Goal: Communication & Community: Answer question/provide support

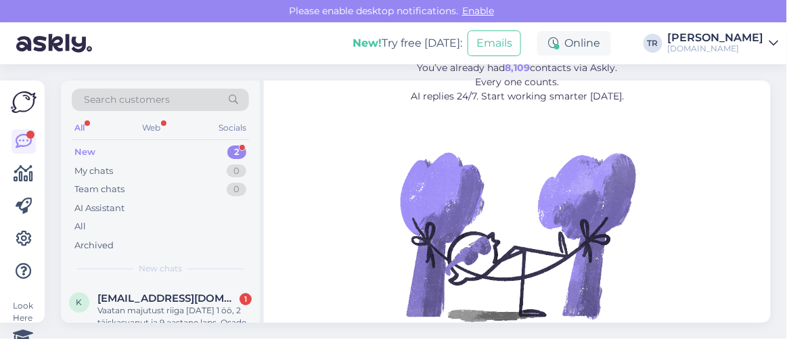
click at [261, 143] on div "Search customers All Web Socials New 2 My chats 0 Team chats 0 AI Assistant All…" at bounding box center [162, 202] width 203 height 242
click at [196, 300] on span "[EMAIL_ADDRESS][DOMAIN_NAME]" at bounding box center [167, 298] width 141 height 12
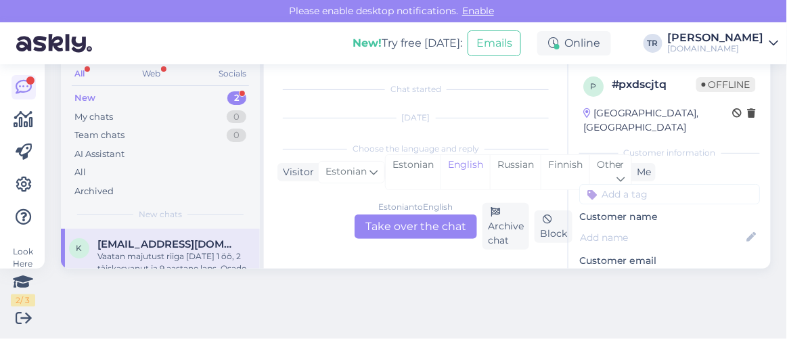
scroll to position [28, 0]
click at [395, 173] on div "Estonian" at bounding box center [413, 172] width 55 height 35
click at [403, 213] on div "Estonian to Estonian Take over the chat Archive chat Block" at bounding box center [415, 226] width 277 height 47
click at [403, 233] on div "Estonian to Estonian Take over the chat" at bounding box center [416, 227] width 122 height 24
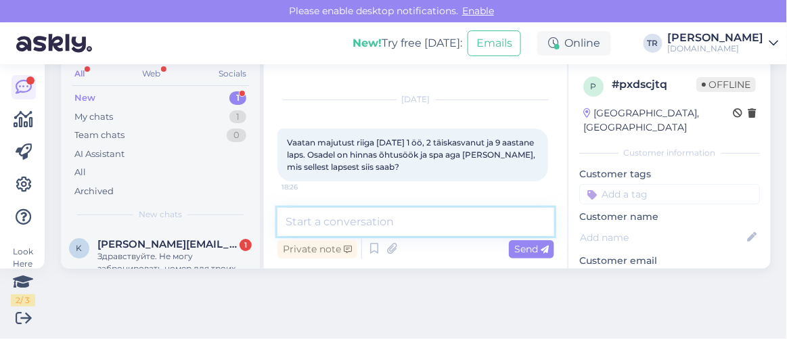
click at [399, 220] on textarea at bounding box center [415, 222] width 277 height 28
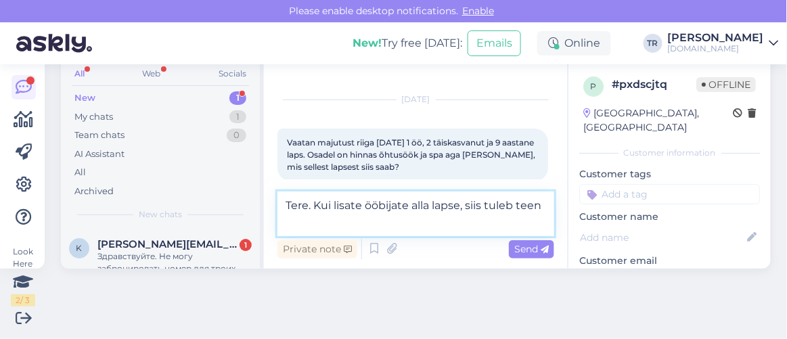
scroll to position [28, 0]
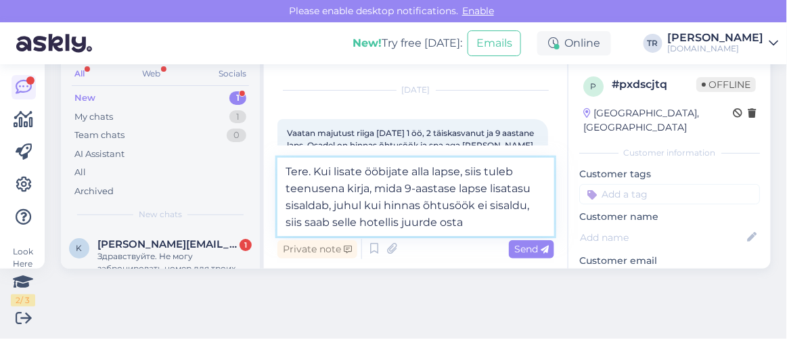
type textarea "Tere. Kui lisate ööbijate alla lapse, siis tuleb teenusena kirja, mida 9-aastas…"
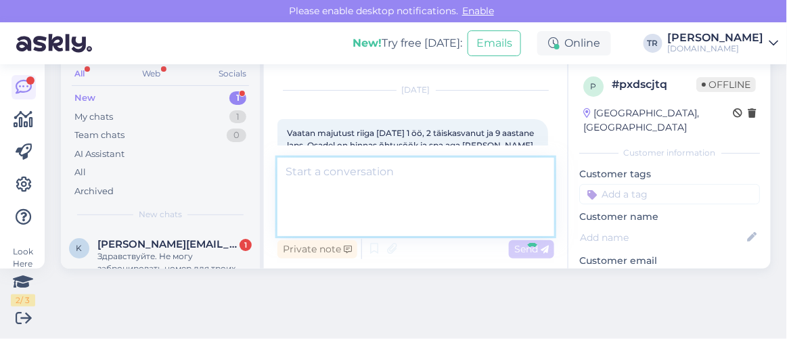
scroll to position [141, 0]
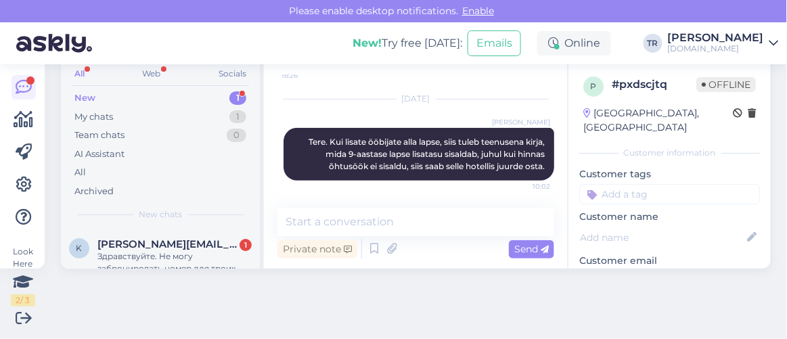
click at [568, 174] on div "p # pxdscjtq Offline [GEOGRAPHIC_DATA], [GEOGRAPHIC_DATA] Customer information …" at bounding box center [669, 165] width 203 height 207
click at [545, 174] on div "Chat started [DATE] Vaatan majutust riiga [DATE] 1 öö, 2 täiskasvanut ja 9 aast…" at bounding box center [421, 135] width 289 height 120
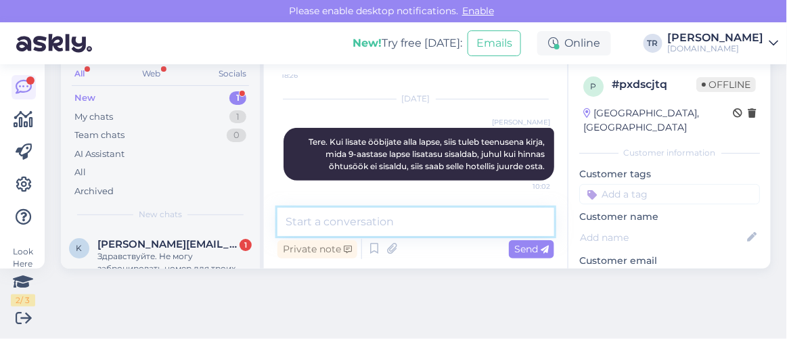
click at [439, 221] on textarea at bounding box center [415, 222] width 277 height 28
type textarea "K"
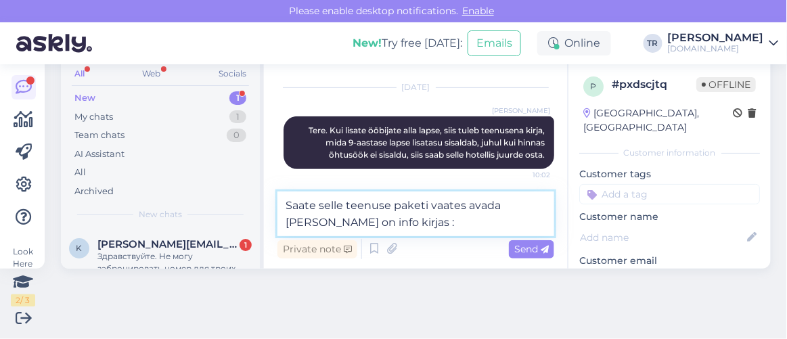
type textarea "Saate selle teenuse paketi vaates avada [PERSON_NAME] on info kirjas :)"
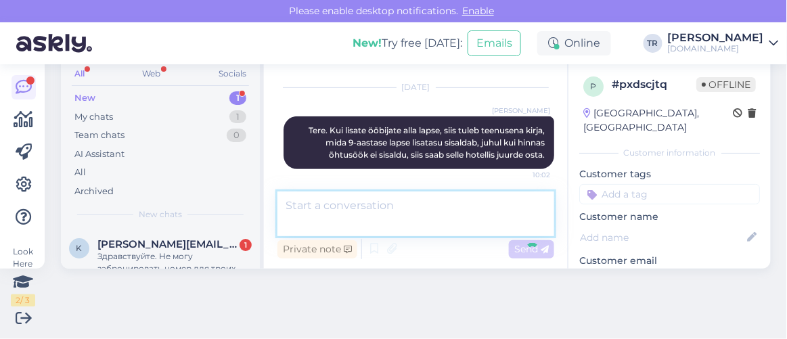
scroll to position [212, 0]
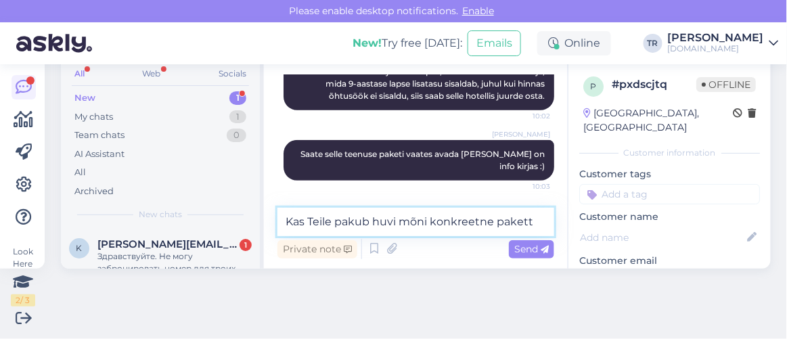
type textarea "Kas Teile pakub huvi mõni konkreetne pakett?"
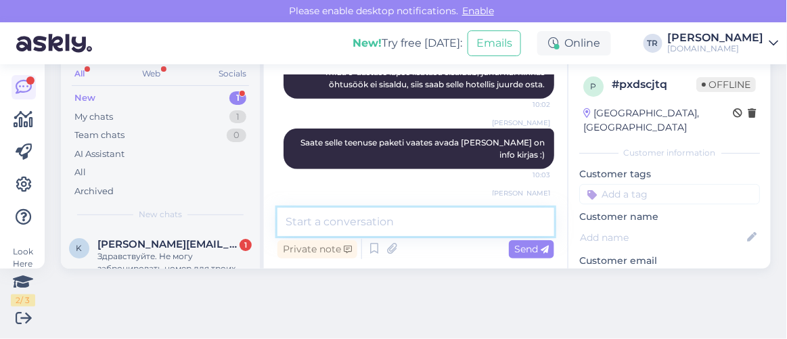
scroll to position [270, 0]
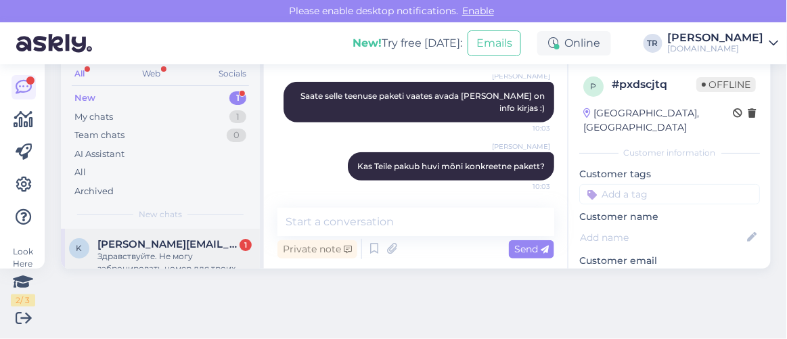
click at [206, 240] on span "[PERSON_NAME][EMAIL_ADDRESS][DOMAIN_NAME]" at bounding box center [167, 244] width 141 height 12
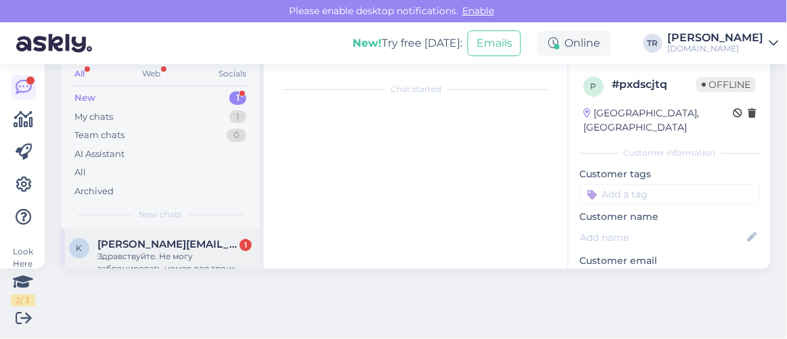
scroll to position [28, 0]
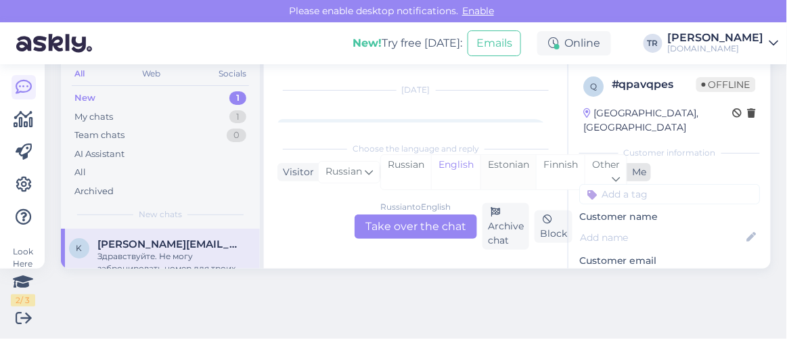
click at [510, 169] on div "Estonian" at bounding box center [508, 172] width 55 height 35
click at [387, 226] on div "Russian to Estonian Take over the chat" at bounding box center [416, 227] width 122 height 24
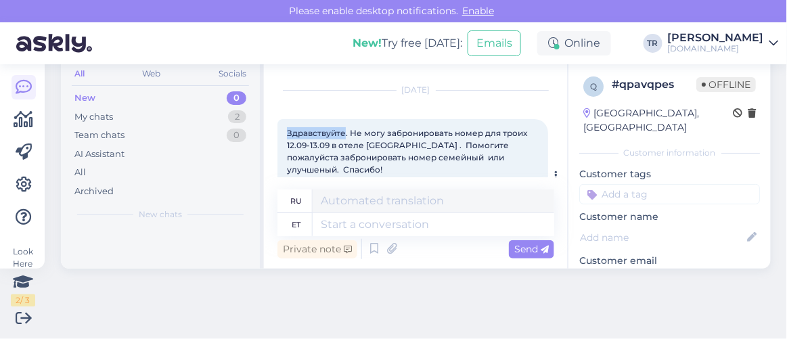
drag, startPoint x: 286, startPoint y: 133, endPoint x: 343, endPoint y: 133, distance: 56.9
click at [343, 133] on span "Здравствуйте. Не могу забронировать номер для троих 12.09-13.09 в отеле [GEOGRA…" at bounding box center [408, 151] width 242 height 47
copy span "Здравствуйте"
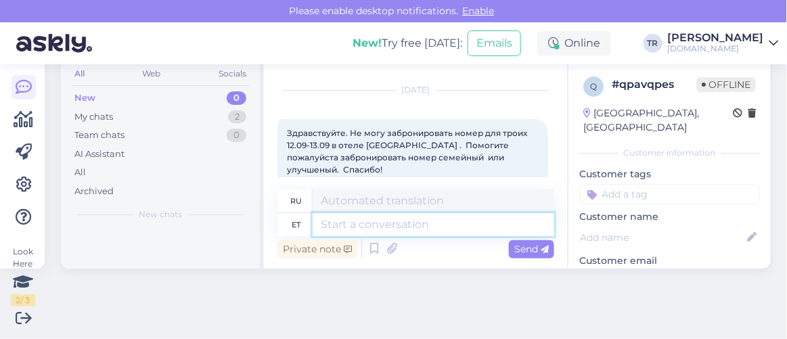
click at [379, 230] on textarea at bounding box center [434, 224] width 242 height 23
paste textarea "Здравствуйте"
type textarea "Здравствуйте"
type textarea "Привет"
type textarea "Здравствуйте"
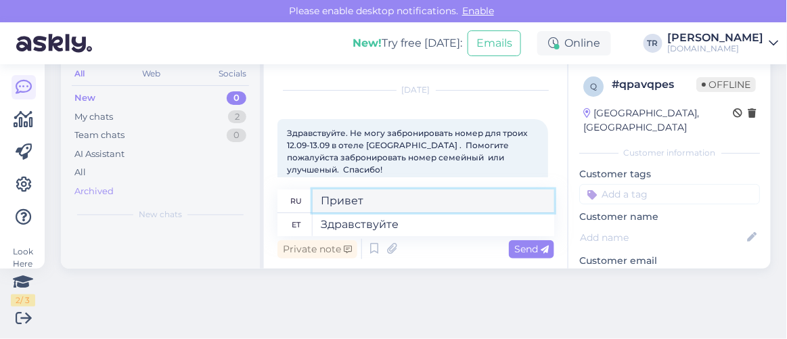
drag, startPoint x: 373, startPoint y: 196, endPoint x: 198, endPoint y: 187, distance: 175.5
click at [198, 187] on div "Search customers All Web Socials New 0 My chats 2 Team chats 0 AI Assistant All…" at bounding box center [416, 147] width 710 height 242
paste textarea "дравствуйте"
type textarea "Здравствуйте"
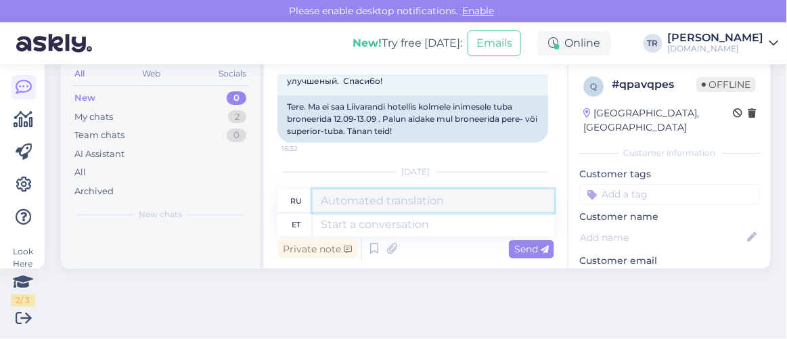
scroll to position [206, 0]
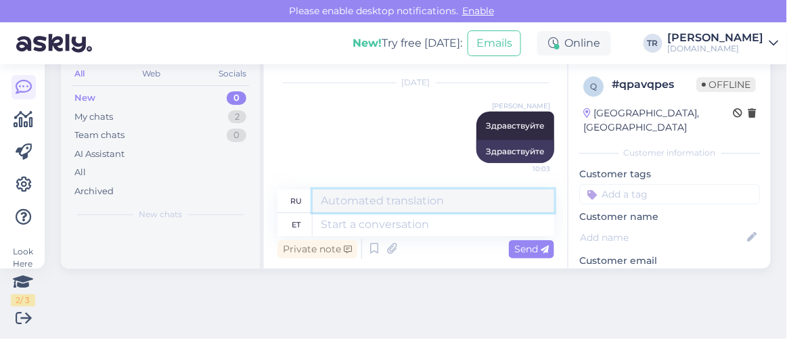
click at [428, 202] on textarea at bounding box center [434, 201] width 242 height 23
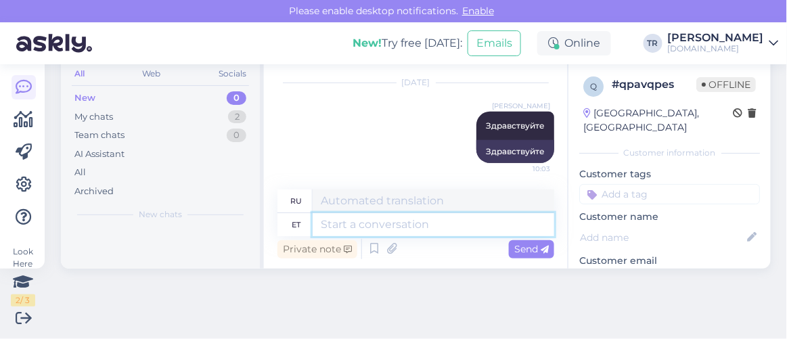
click at [426, 222] on textarea at bounding box center [434, 224] width 242 height 23
type textarea "Kas"
type textarea "Является"
type textarea "Kas puhkama on"
type textarea "Вы собираетесь отдохнуть?"
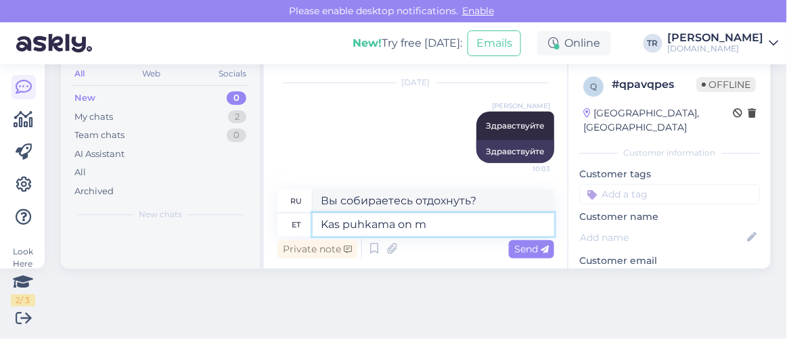
type textarea "Kas puhkama on mi"
type textarea "Пришло время отдохнуть?"
type textarea "Kas puhkama on minemas"
type textarea "Вы собираетесь в отпуск?"
type textarea "Kas puhkama on minemas [PERSON_NAME] t"
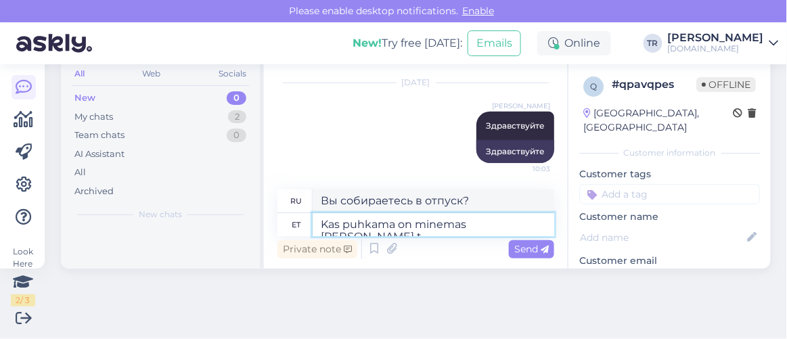
type textarea "Вы трое едете в отпуск?"
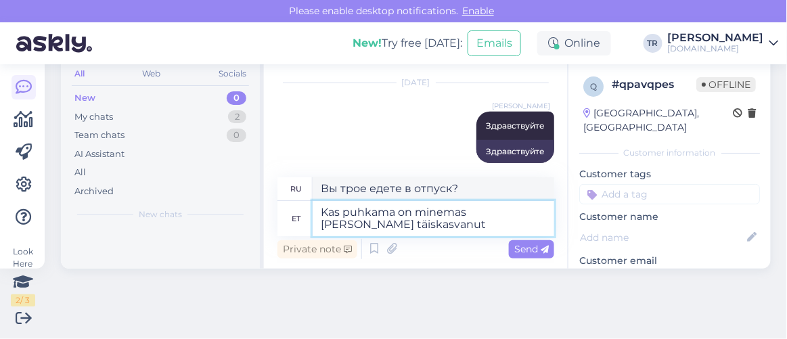
type textarea "Kas puhkama on minemas [PERSON_NAME] täiskasvanut?"
type textarea "Трое взрослых едут в отпуск?"
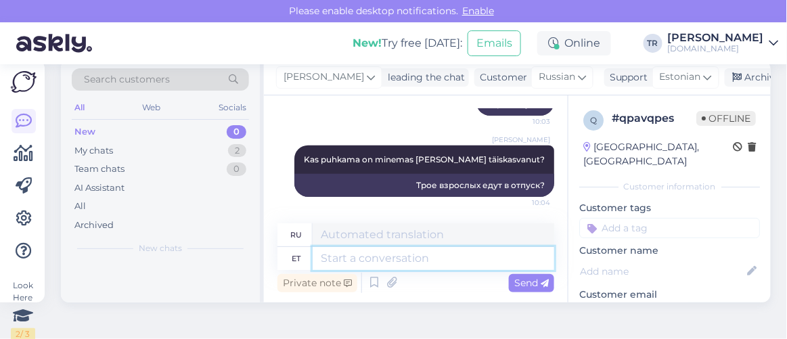
scroll to position [0, 0]
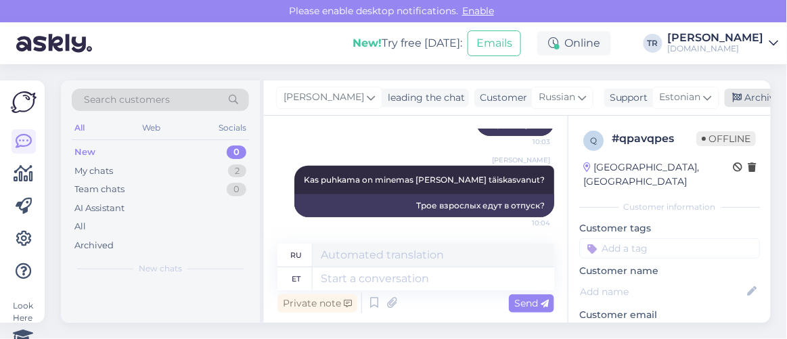
click at [744, 106] on div "Archive chat" at bounding box center [767, 98] width 85 height 18
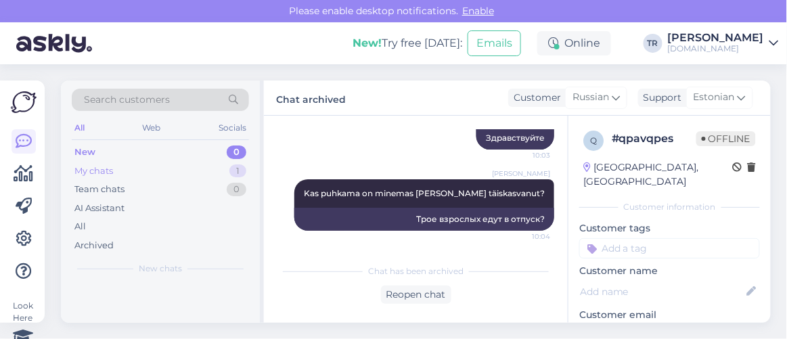
click at [164, 177] on div "My chats 1" at bounding box center [160, 171] width 177 height 19
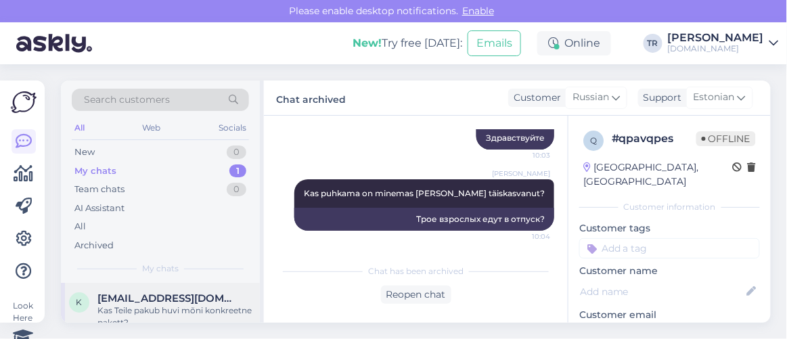
click at [147, 301] on span "[EMAIL_ADDRESS][DOMAIN_NAME]" at bounding box center [167, 298] width 141 height 12
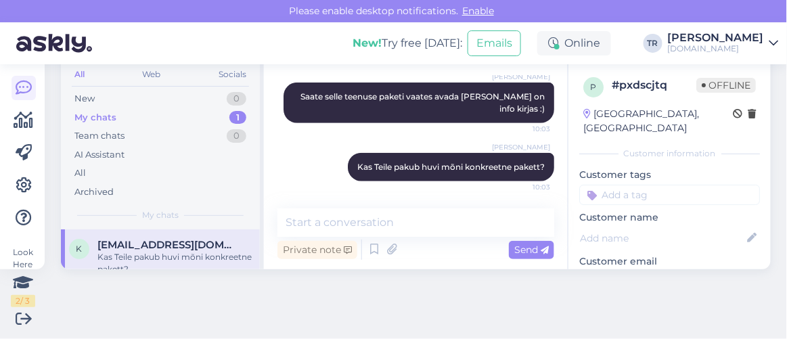
scroll to position [0, 0]
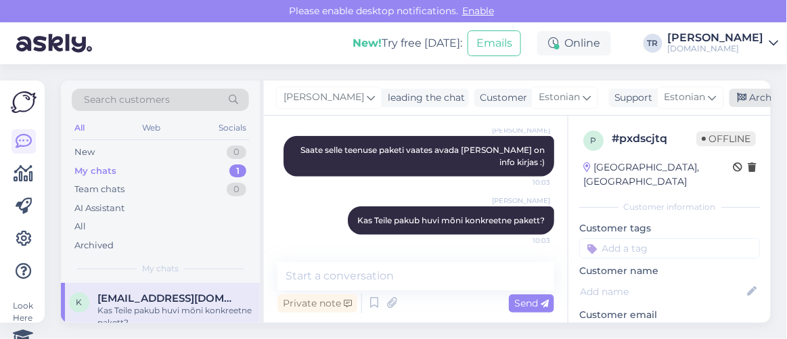
click at [738, 100] on icon at bounding box center [742, 97] width 9 height 9
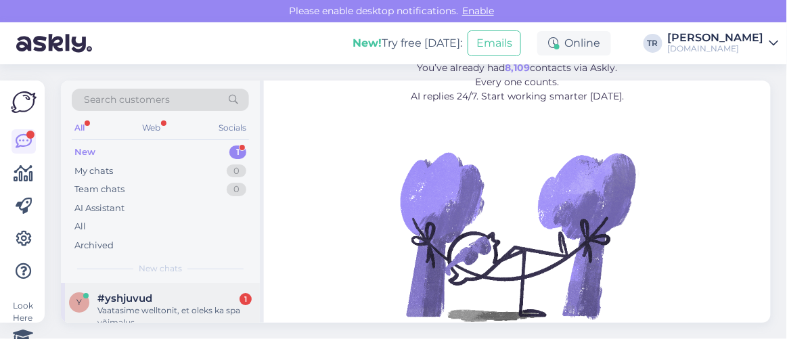
click at [182, 292] on div "#yshjuvud 1" at bounding box center [174, 298] width 154 height 12
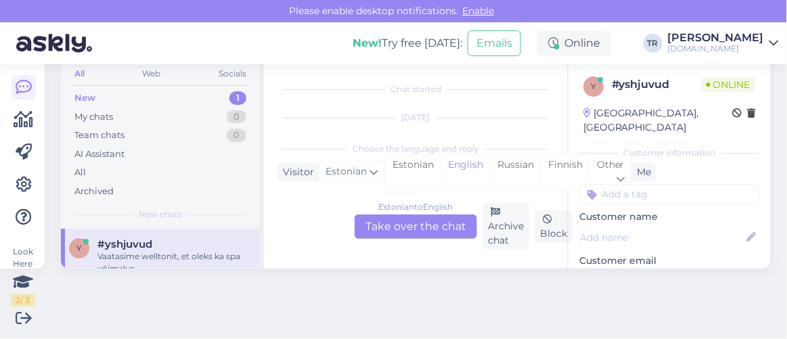
scroll to position [28, 0]
click at [405, 162] on div "Estonian" at bounding box center [413, 172] width 55 height 35
click at [414, 217] on div "Estonian to Estonian Take over the chat" at bounding box center [416, 227] width 122 height 24
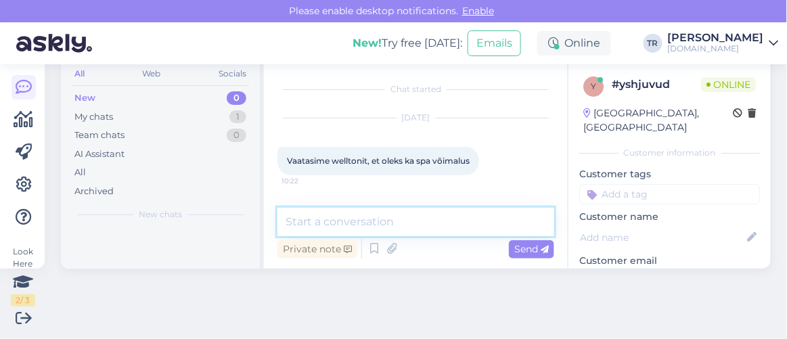
click at [414, 217] on textarea at bounding box center [415, 222] width 277 height 28
click at [403, 217] on textarea at bounding box center [415, 222] width 277 height 28
type textarea "üks hetk palun"
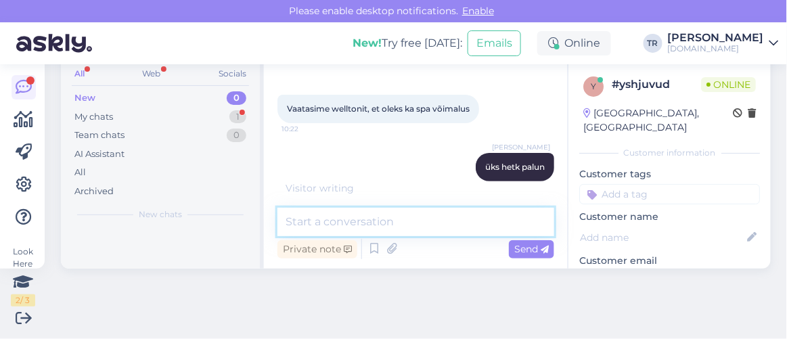
scroll to position [110, 0]
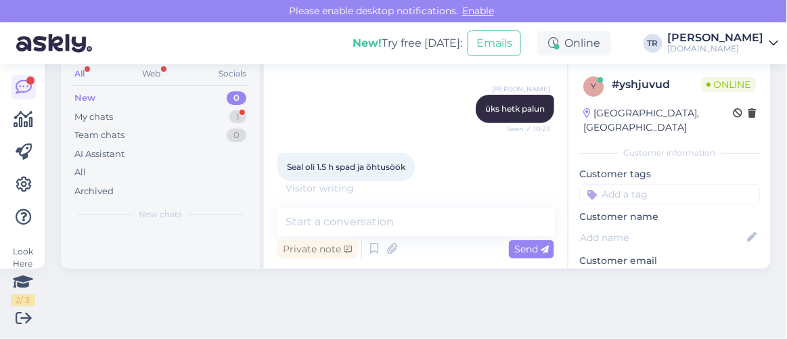
click at [334, 206] on div "Chat started Sep 7 2025 Vaatasime welltonit, et oleks ka spa võimalus 10:22 Tri…" at bounding box center [416, 165] width 304 height 207
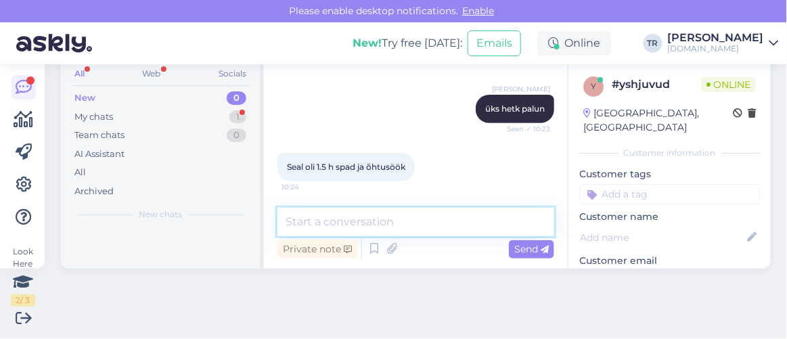
click at [337, 223] on textarea at bounding box center [415, 222] width 277 height 28
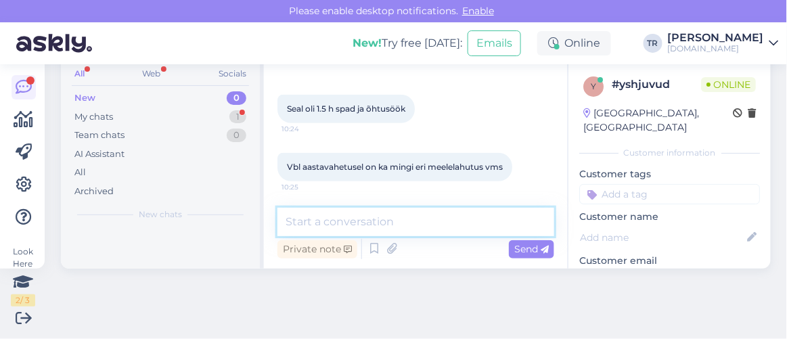
click at [382, 217] on textarea at bounding box center [415, 222] width 277 height 28
paste textarea "Romantiline puhkus koos spaakeskuse külastuse ja 3-käigulise õhtusöögiga"
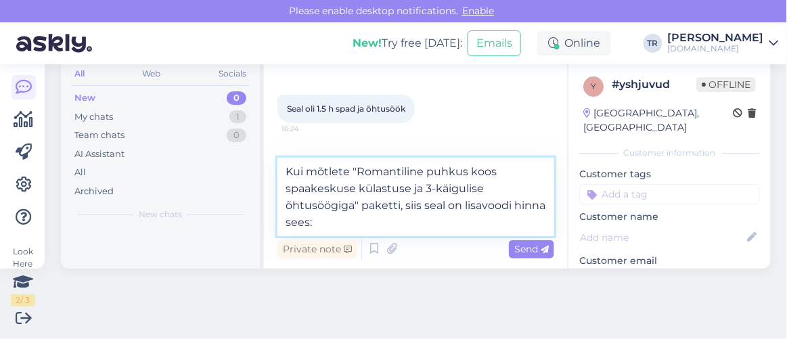
paste textarea "Maitsev buffet-hommikusöök, Lõõgastava spaa-ala külastus kahele (1,5h), 3-käigu…"
type textarea "Kui mõtlete "Romantiline puhkus koos spaakeskuse külastuse ja 3-käigulise õhtus…"
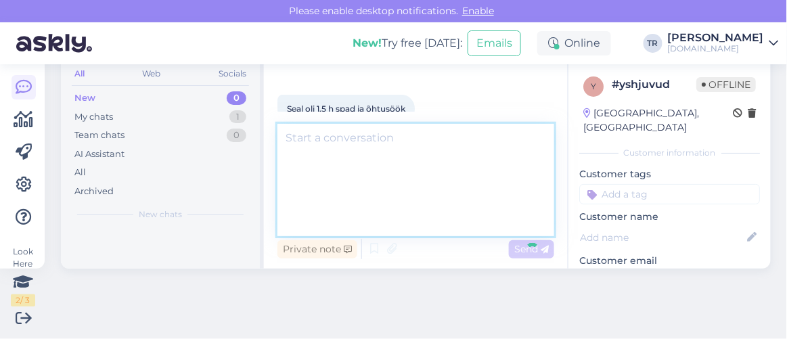
scroll to position [275, 0]
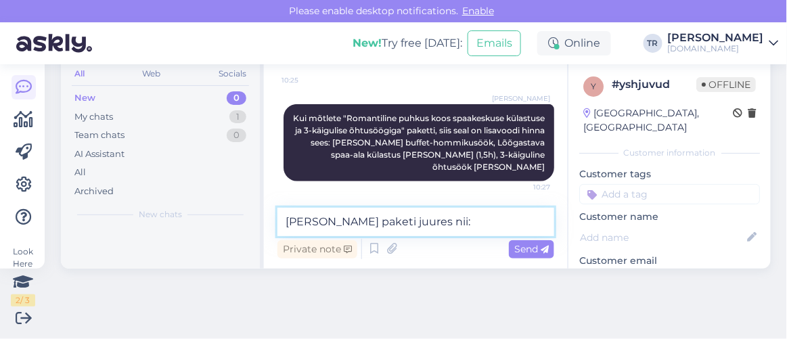
type textarea "seda näeb paketi juures nii:"
paste textarea
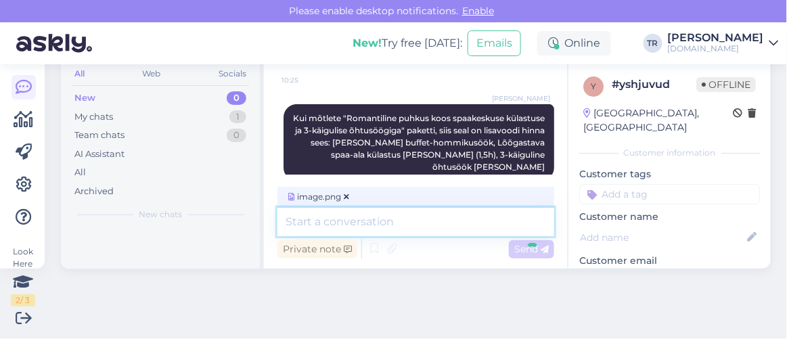
scroll to position [418, 0]
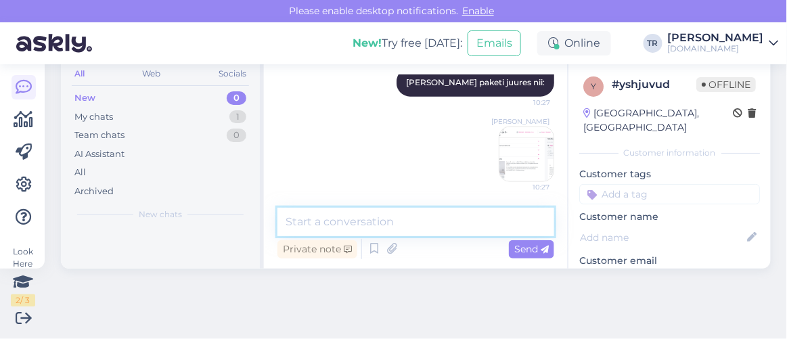
click at [487, 220] on textarea at bounding box center [415, 222] width 277 height 28
type textarea "Kas saan veel abiks olla?"
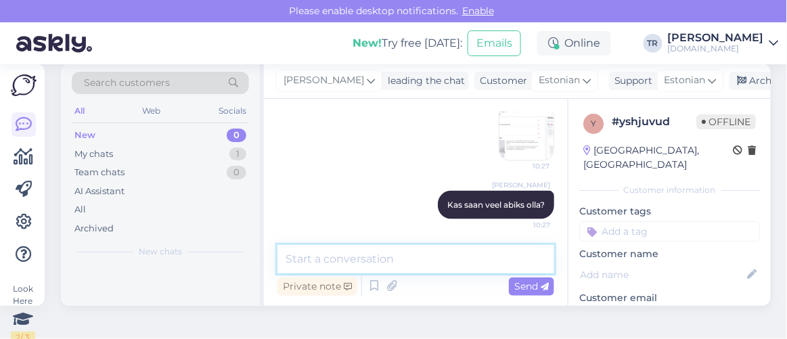
scroll to position [0, 0]
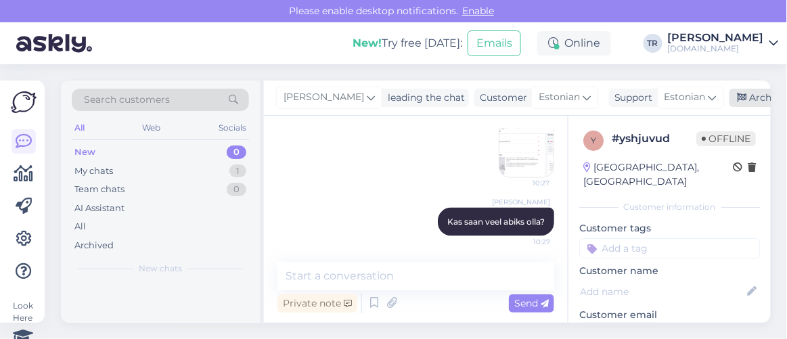
click at [747, 100] on div "Archive chat" at bounding box center [772, 98] width 85 height 18
